Goal: Task Accomplishment & Management: Use online tool/utility

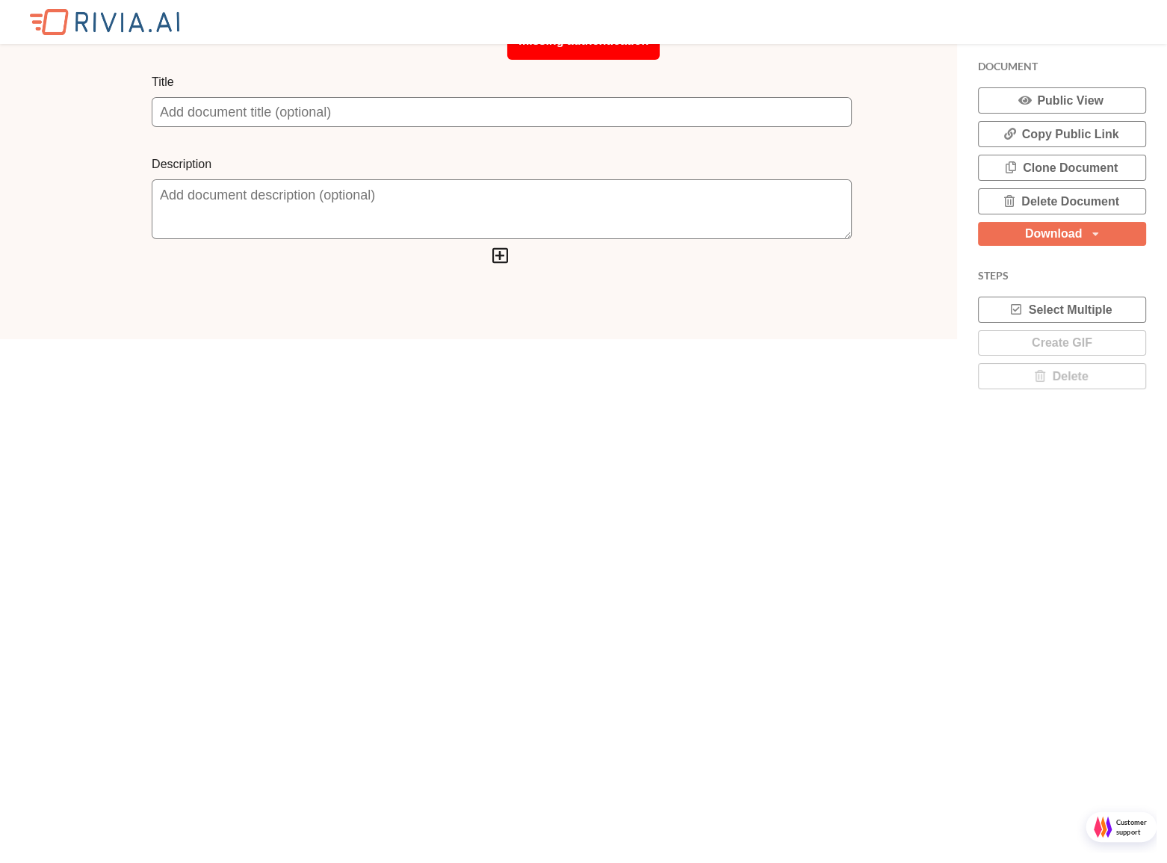
scroll to position [862, 1166]
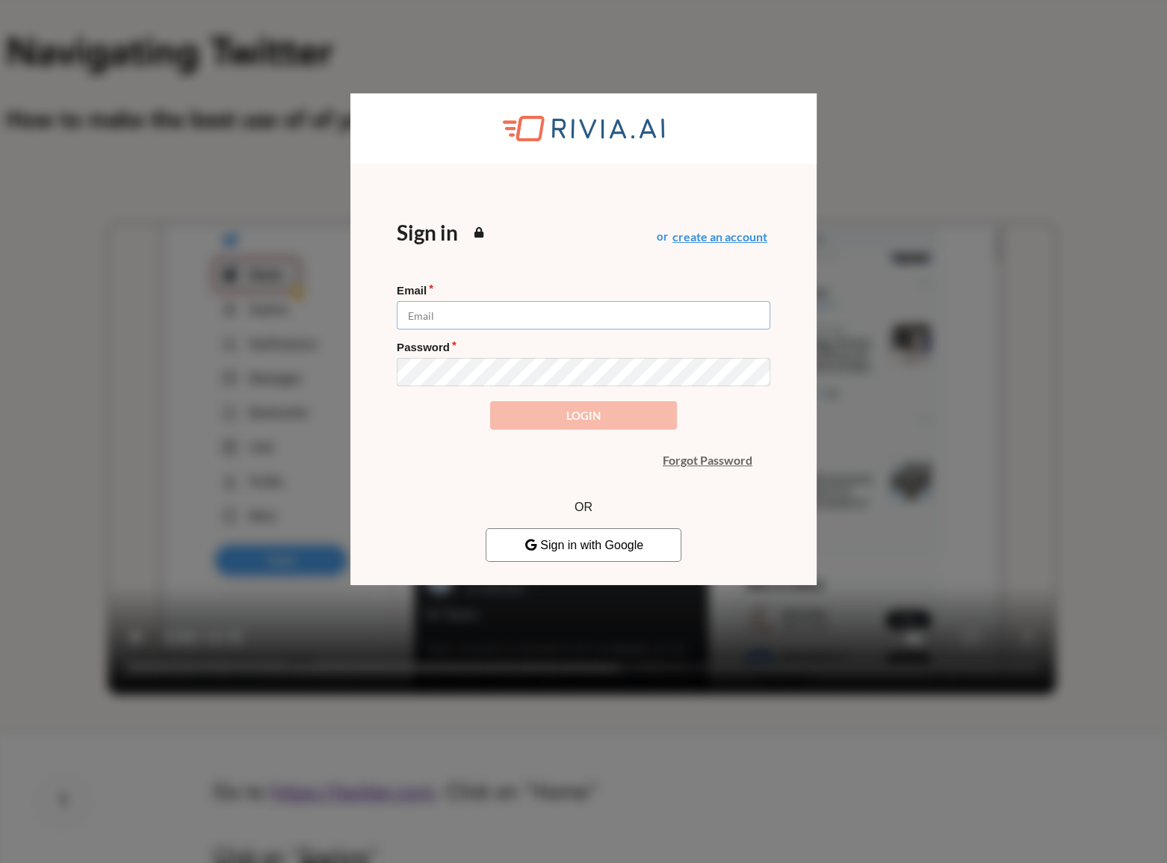
type input "andrei.bandas@ext.ec.europa.eu"
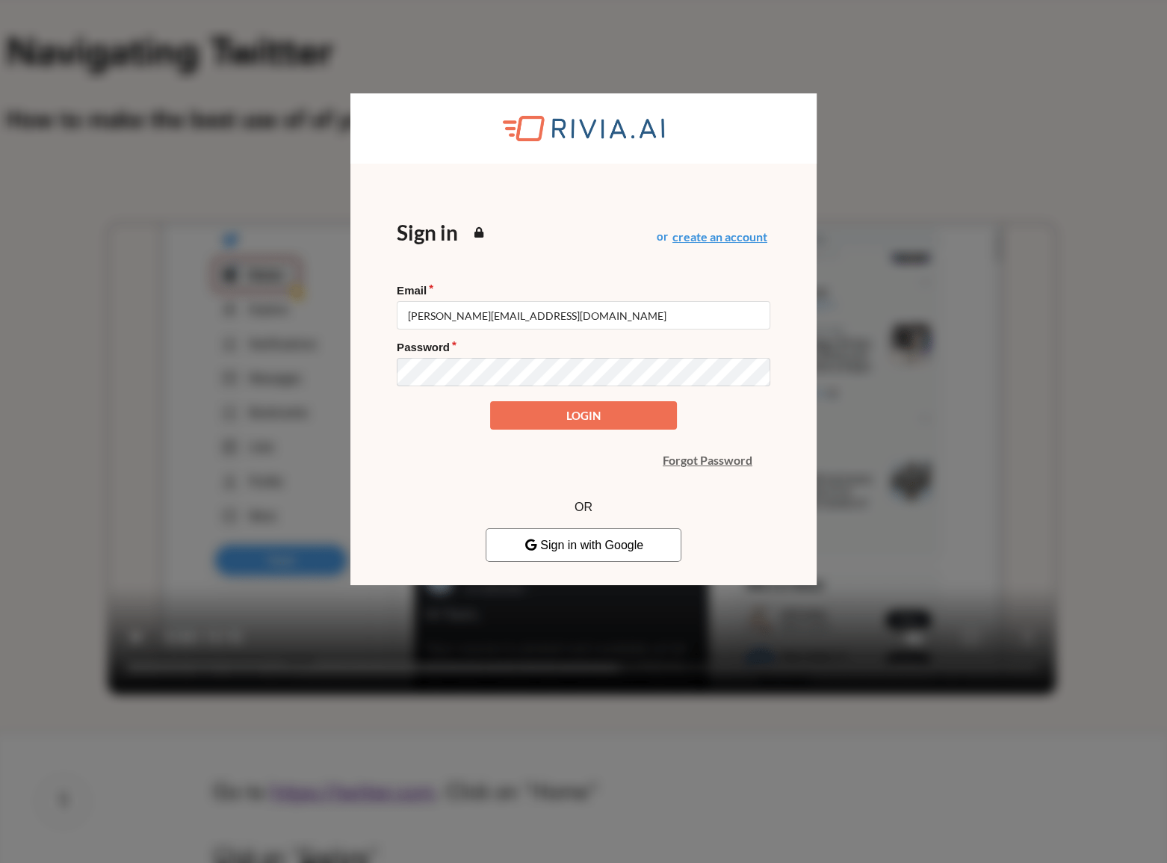
click at [566, 426] on form "Email andrei.bandas@ext.ec.europa.eu Password Login" at bounding box center [583, 356] width 373 height 146
click at [797, 396] on div "Sign in or create an account Email andrei.bandas@ext.ec.europa.eu Password Logi…" at bounding box center [583, 331] width 467 height 335
click at [490, 401] on button "Login" at bounding box center [583, 415] width 187 height 29
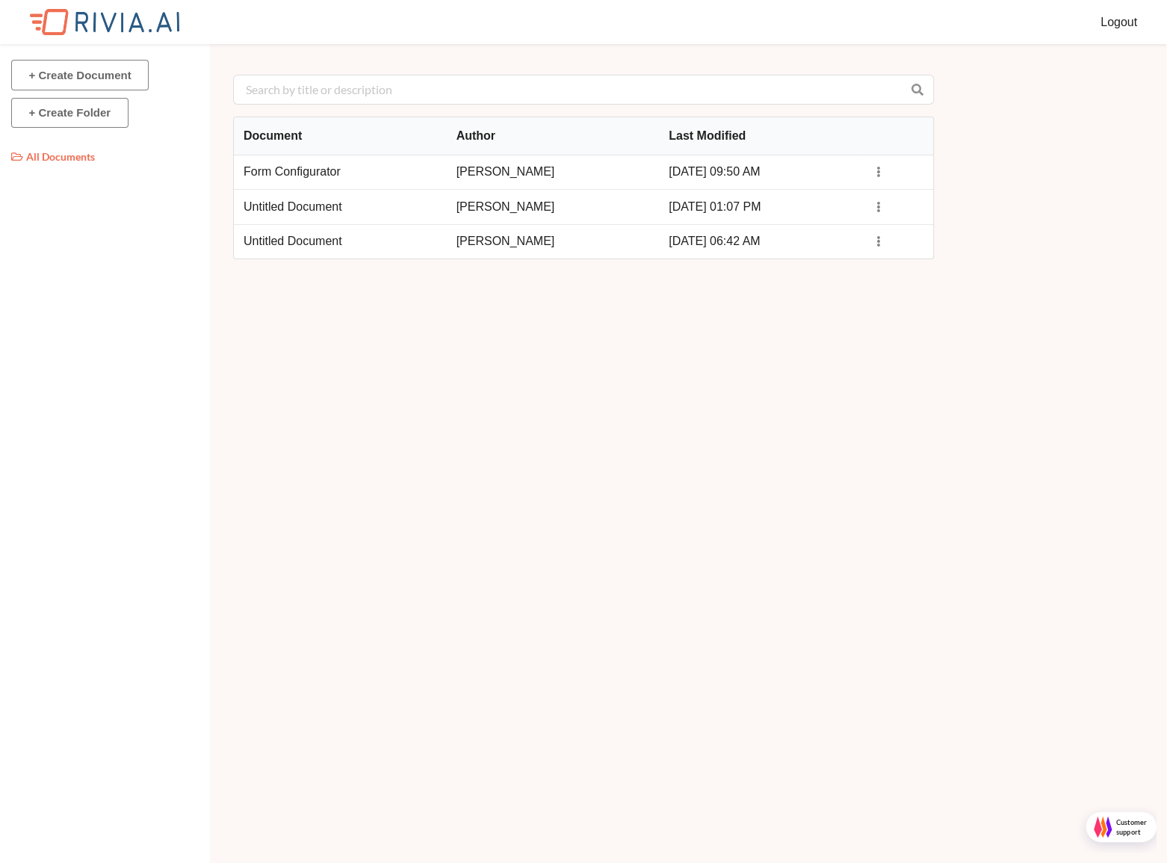
scroll to position [7, 7]
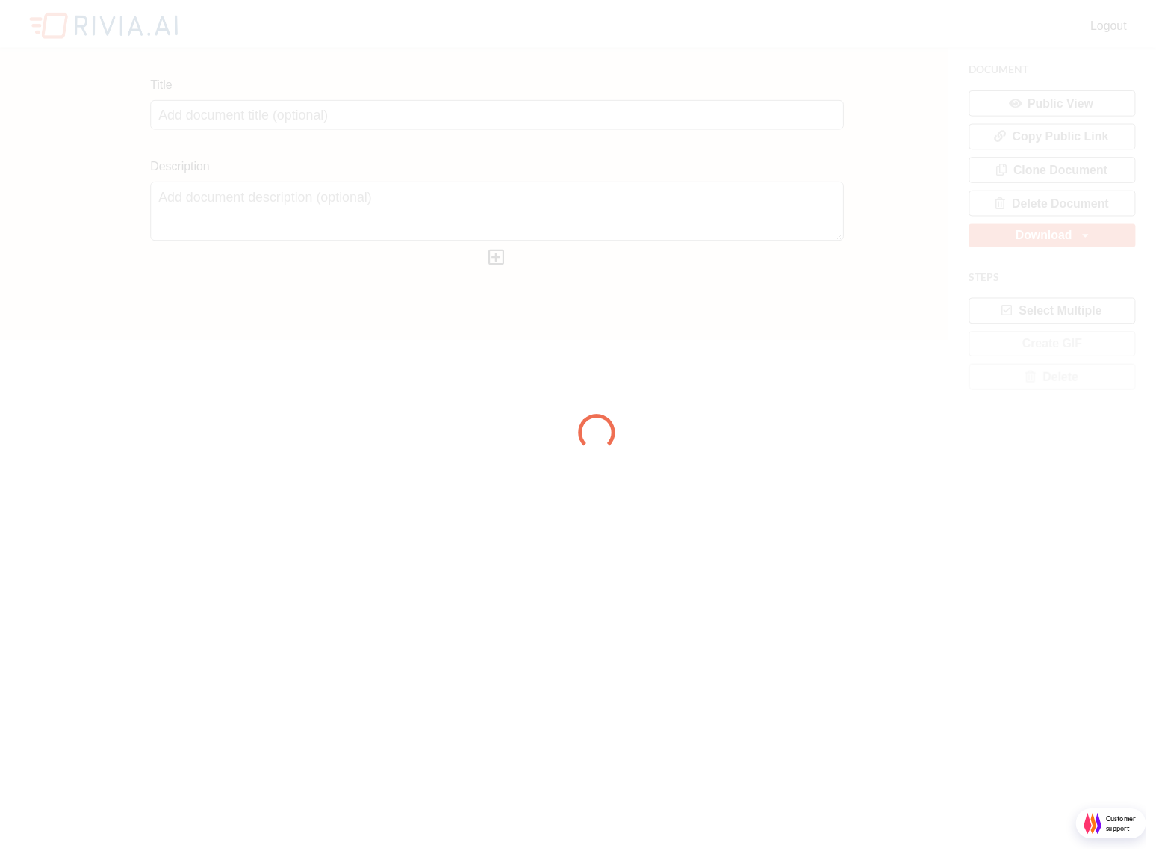
scroll to position [862, 1166]
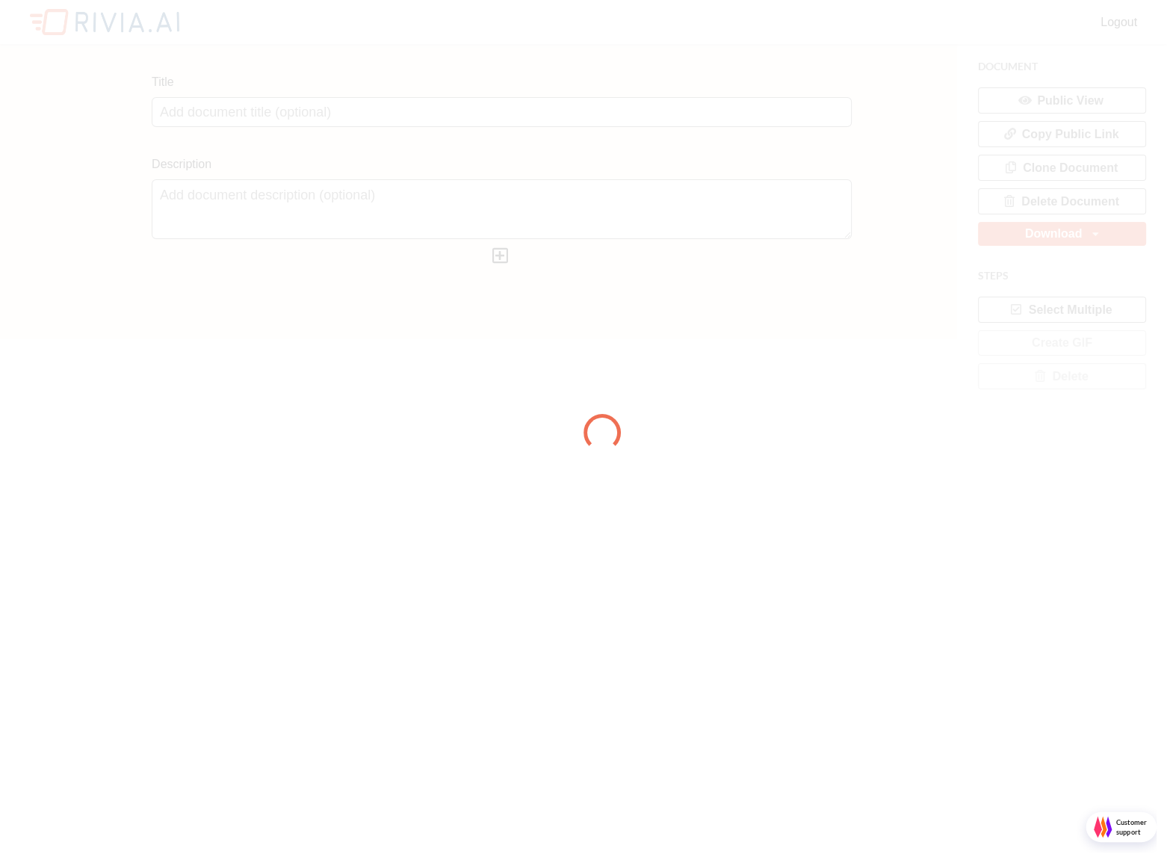
type input "Untitled Document"
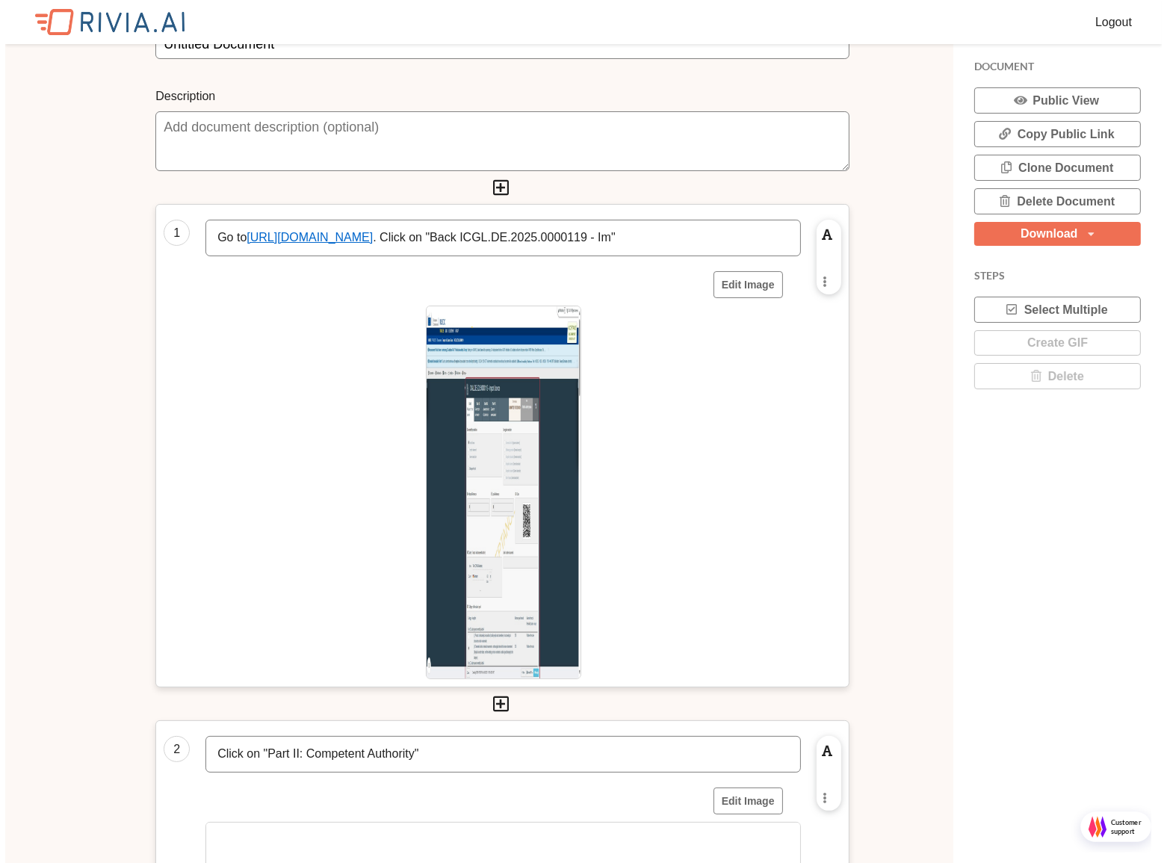
scroll to position [67, 0]
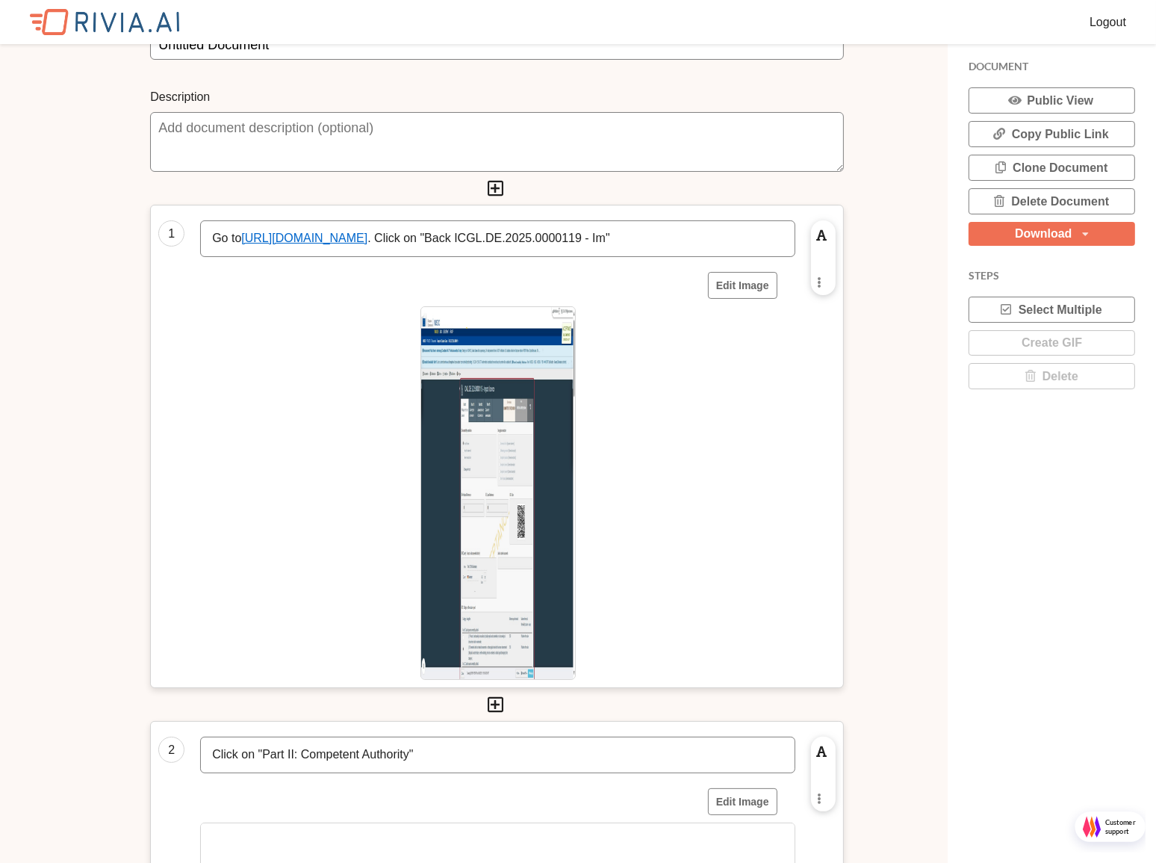
click at [490, 377] on img at bounding box center [497, 492] width 155 height 373
click at [490, 376] on img at bounding box center [497, 492] width 155 height 373
click at [760, 284] on button "Edit Image" at bounding box center [742, 285] width 69 height 27
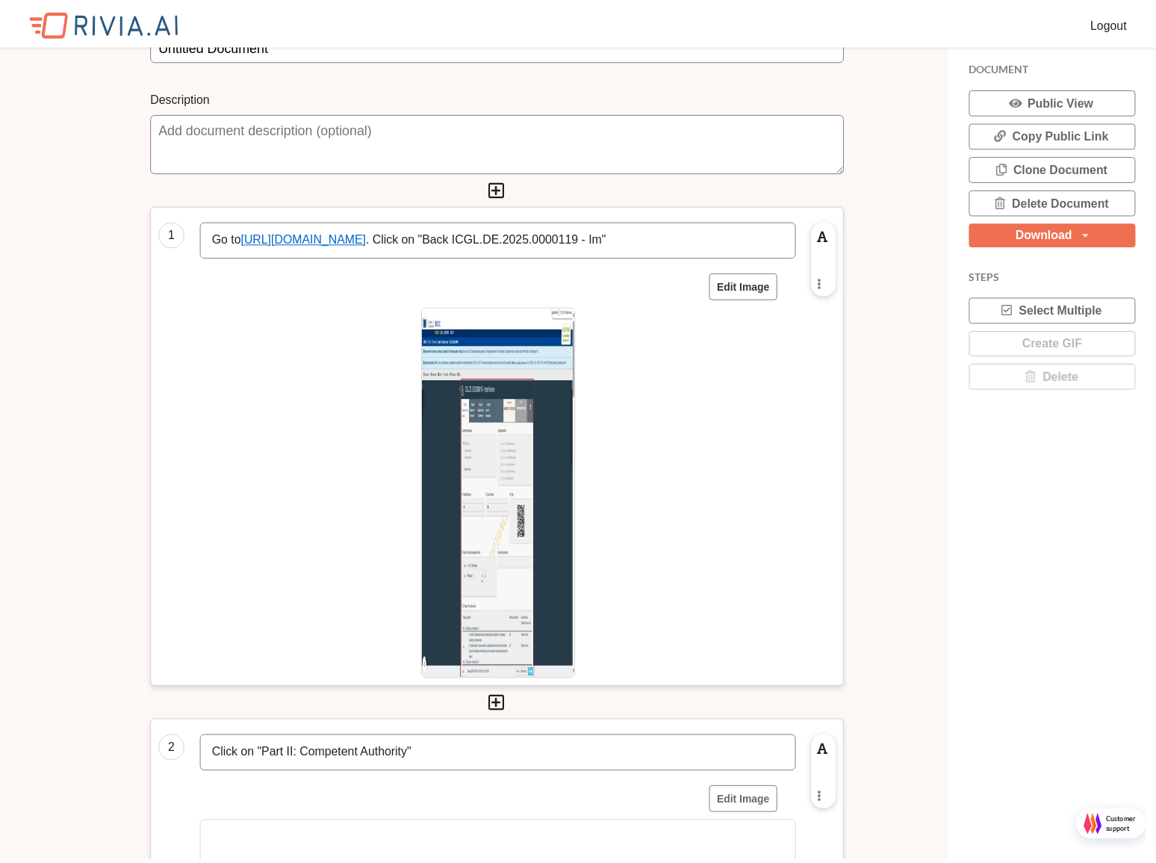
scroll to position [862, 1166]
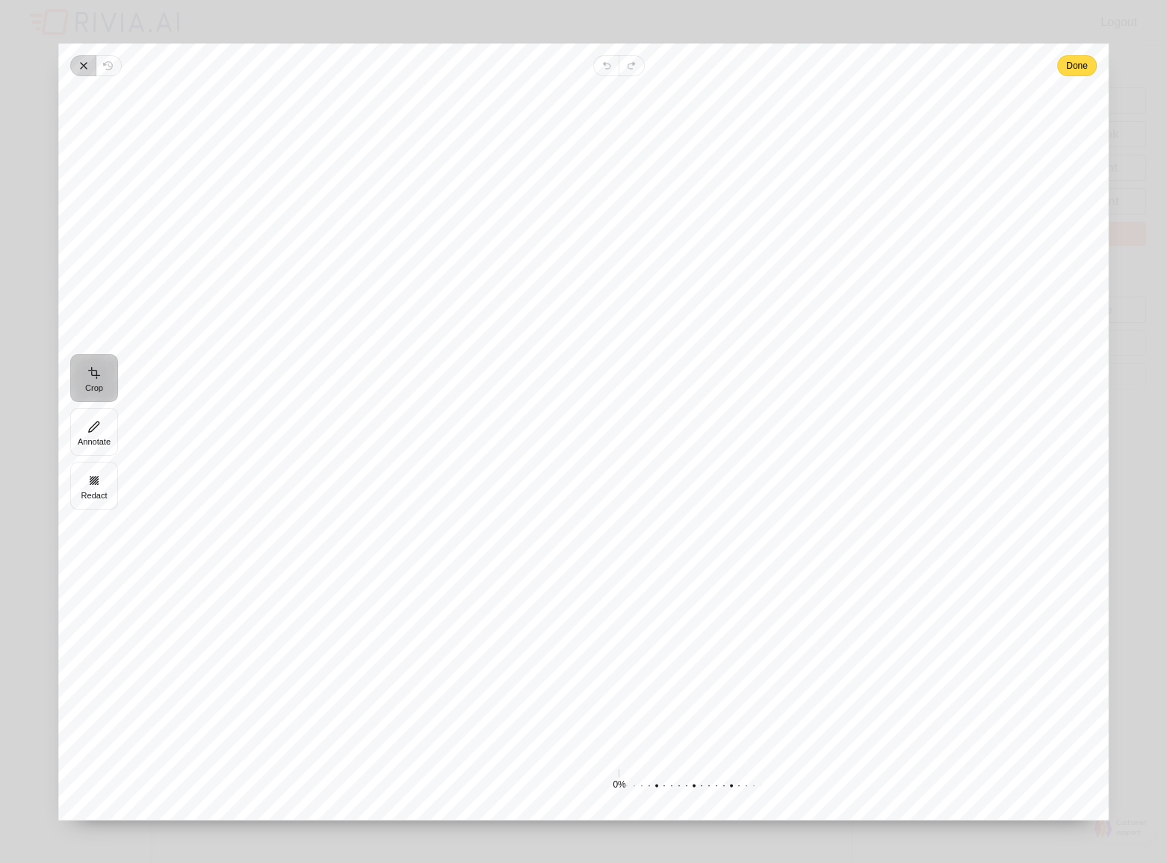
click at [84, 62] on icon "button" at bounding box center [84, 66] width 12 height 12
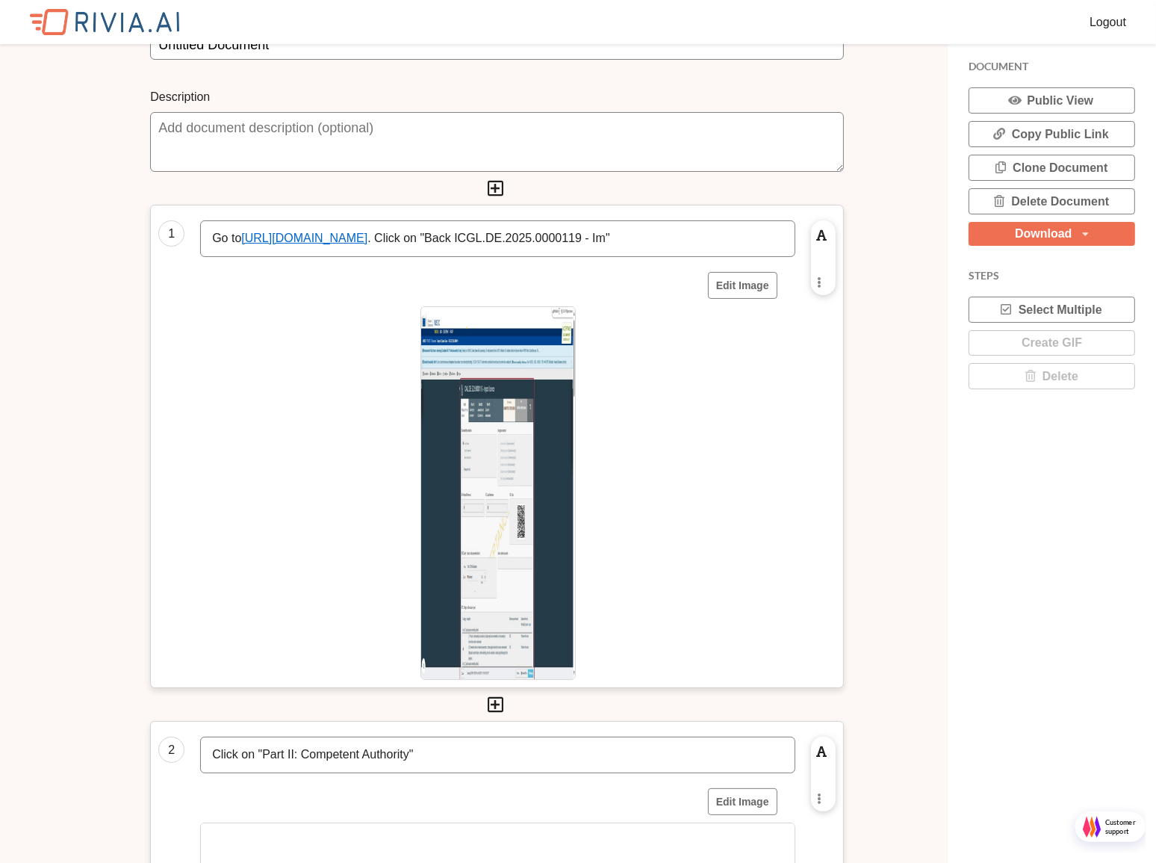
scroll to position [862, 1156]
